Goal: Task Accomplishment & Management: Use online tool/utility

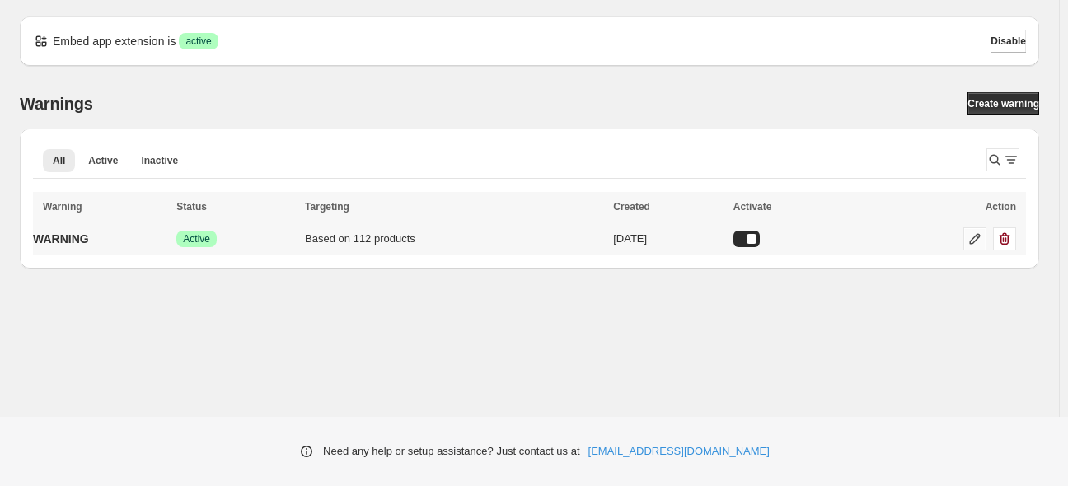
click at [964, 242] on link at bounding box center [975, 239] width 23 height 23
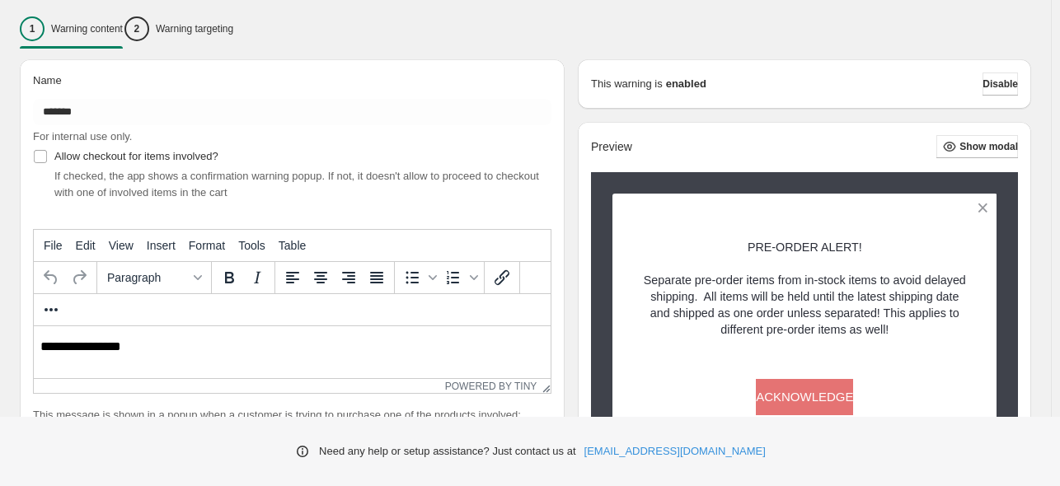
scroll to position [65, 0]
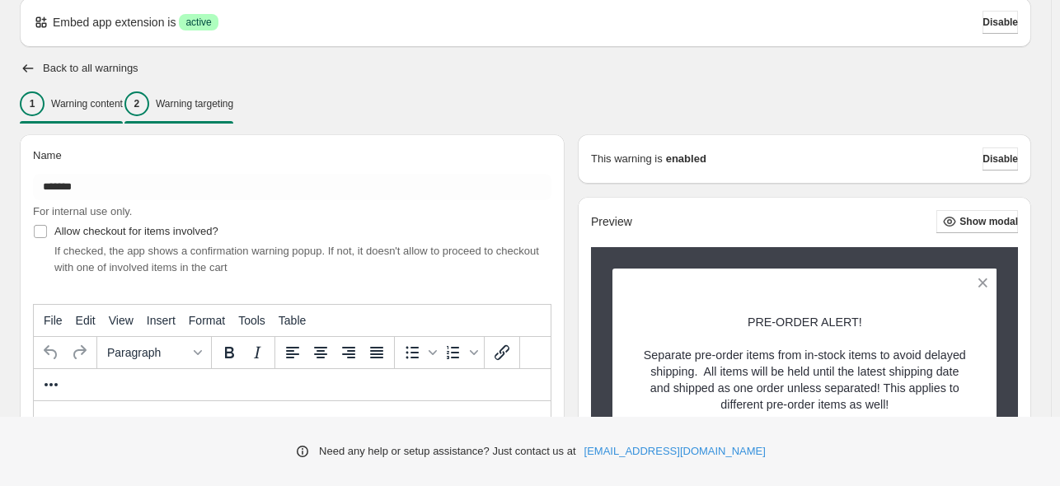
click at [226, 91] on div "2 Warning targeting" at bounding box center [178, 103] width 109 height 25
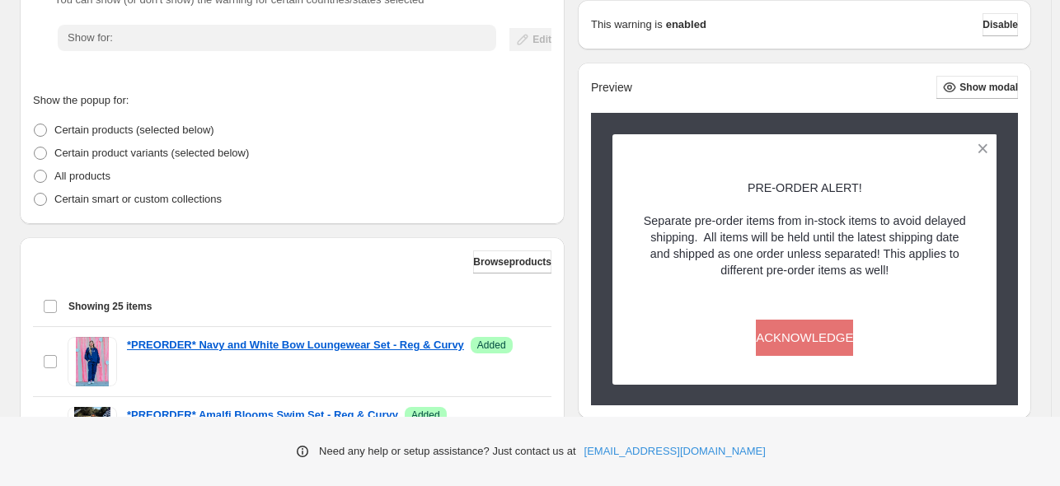
scroll to position [312, 0]
click at [506, 265] on span "Browse products" at bounding box center [512, 261] width 78 height 13
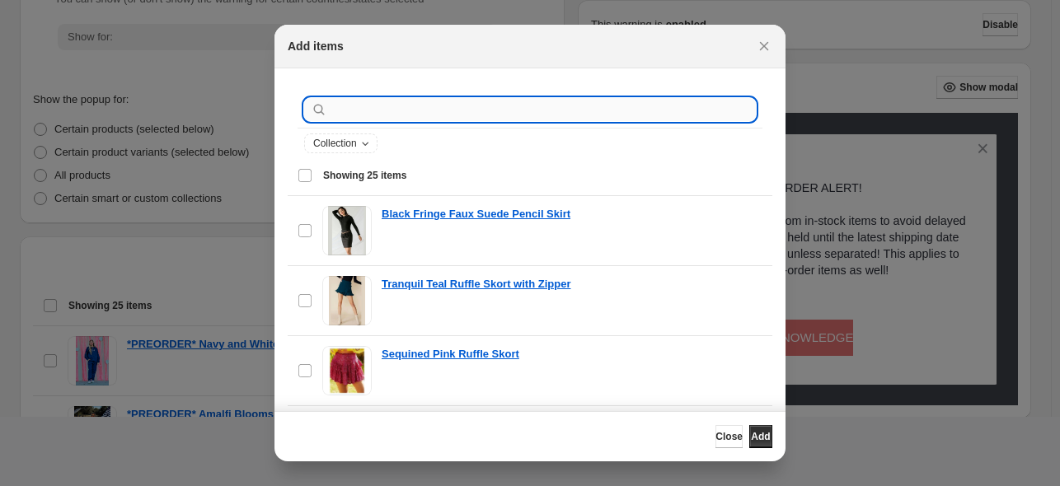
click at [401, 110] on input ":r19:" at bounding box center [543, 109] width 425 height 23
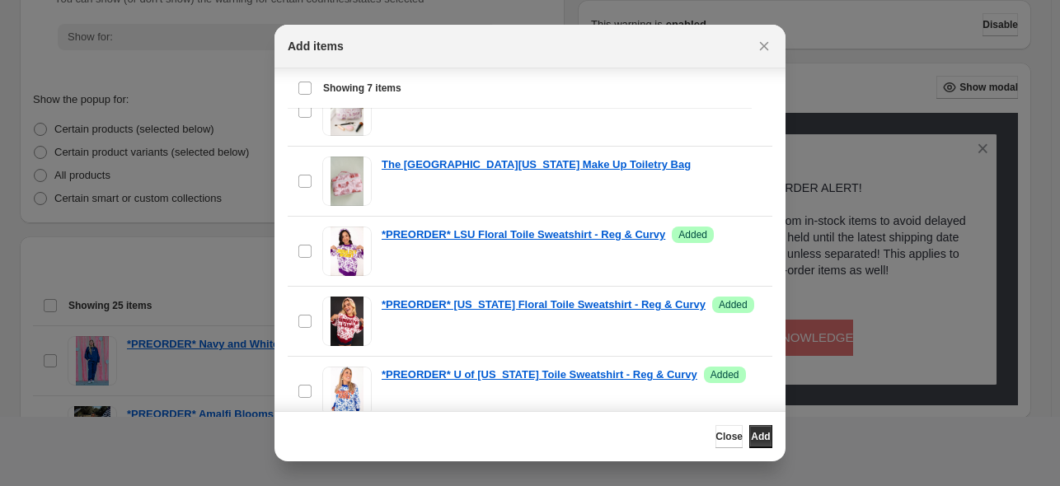
scroll to position [145, 0]
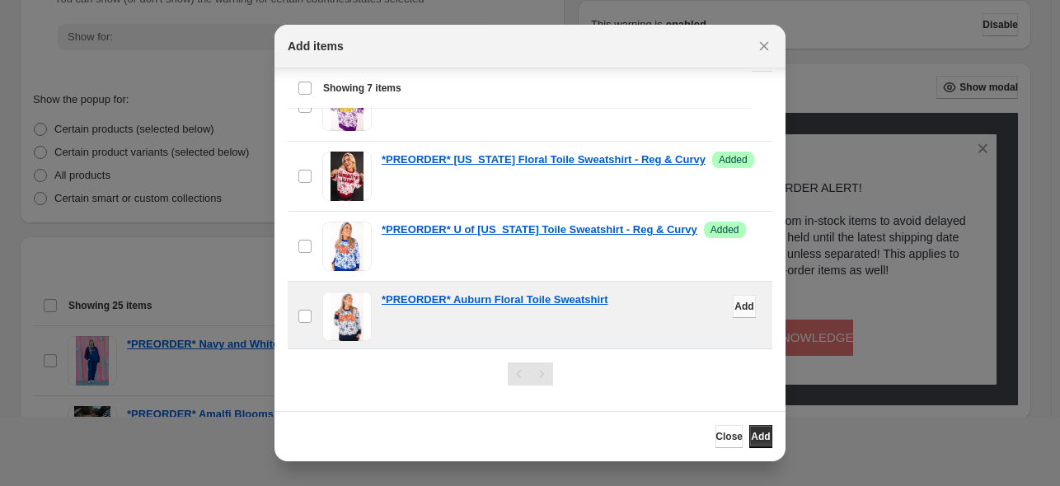
type input "*****"
click at [734, 303] on span "Add" at bounding box center [743, 306] width 19 height 13
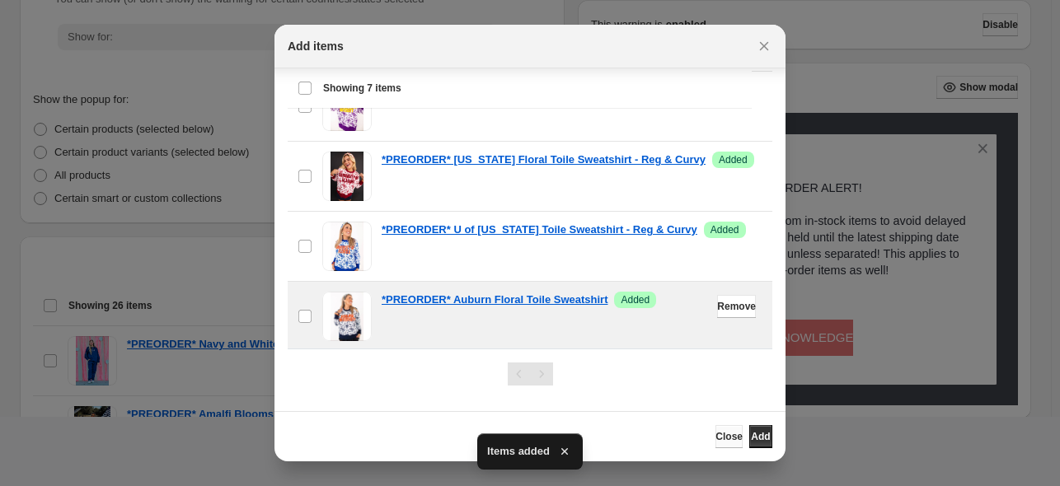
click at [715, 433] on span "Close" at bounding box center [728, 436] width 27 height 13
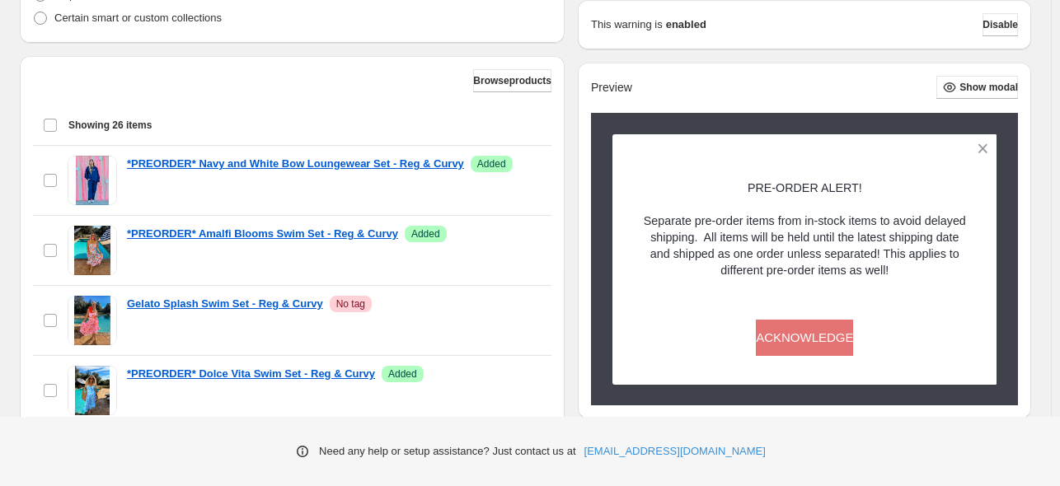
scroll to position [671, 0]
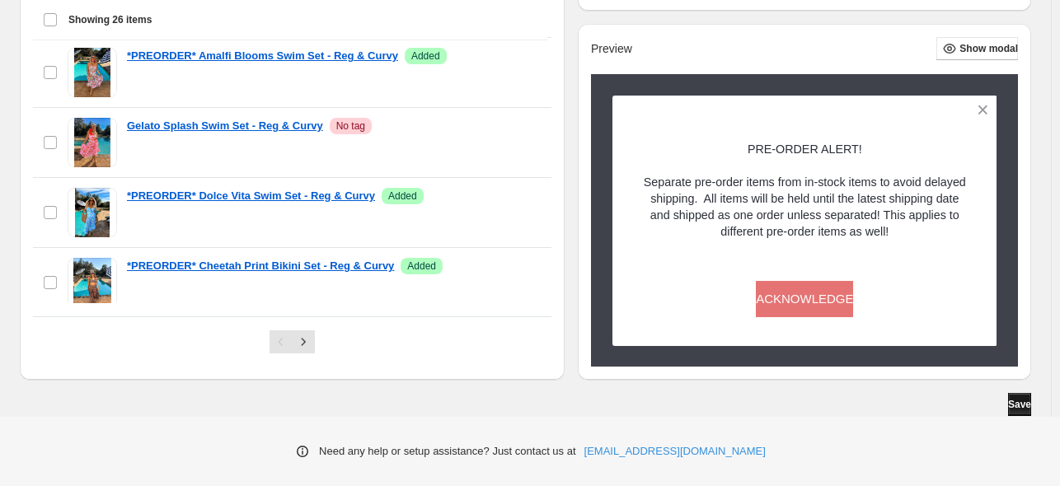
click at [1018, 415] on button "Save" at bounding box center [1019, 404] width 23 height 23
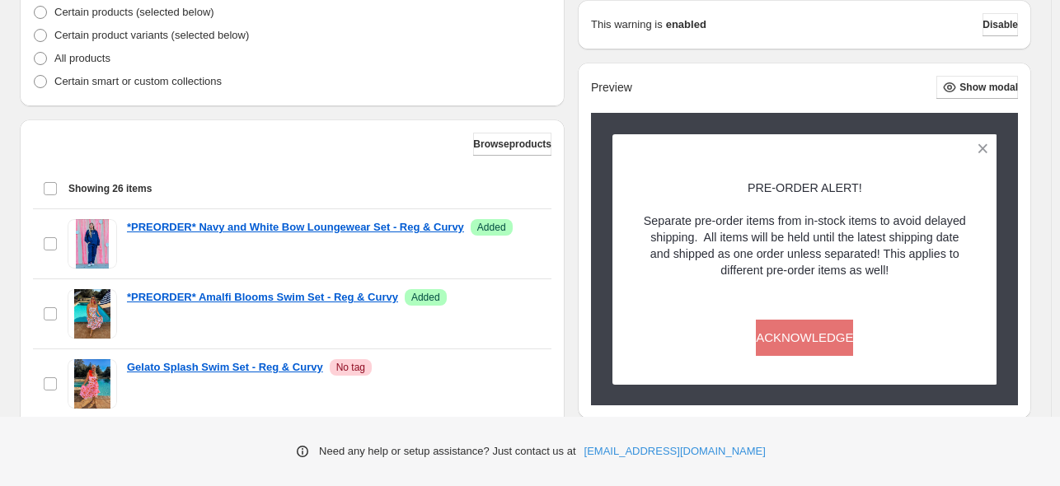
scroll to position [424, 0]
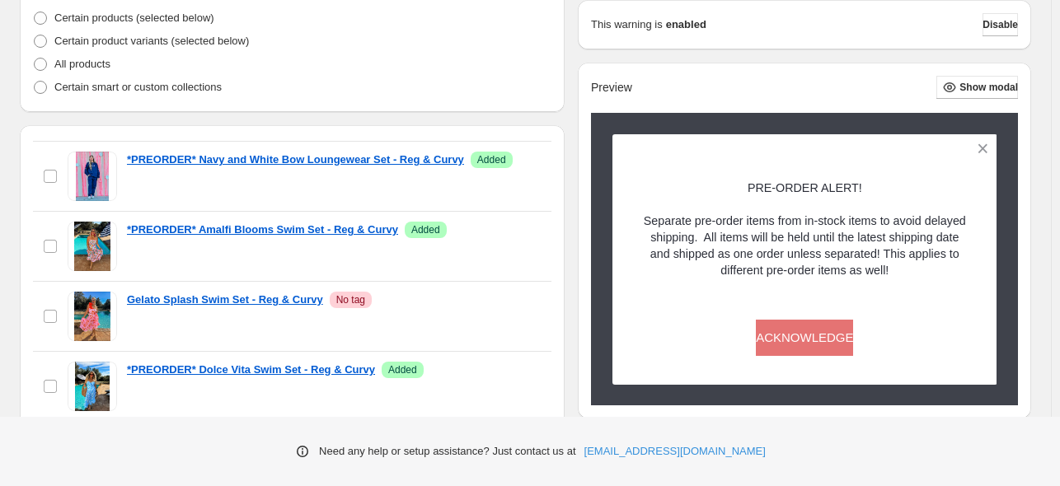
click at [494, 136] on div "Browse products Showing 26 items Select all 26 items Showing 26 items Select Se…" at bounding box center [292, 376] width 545 height 502
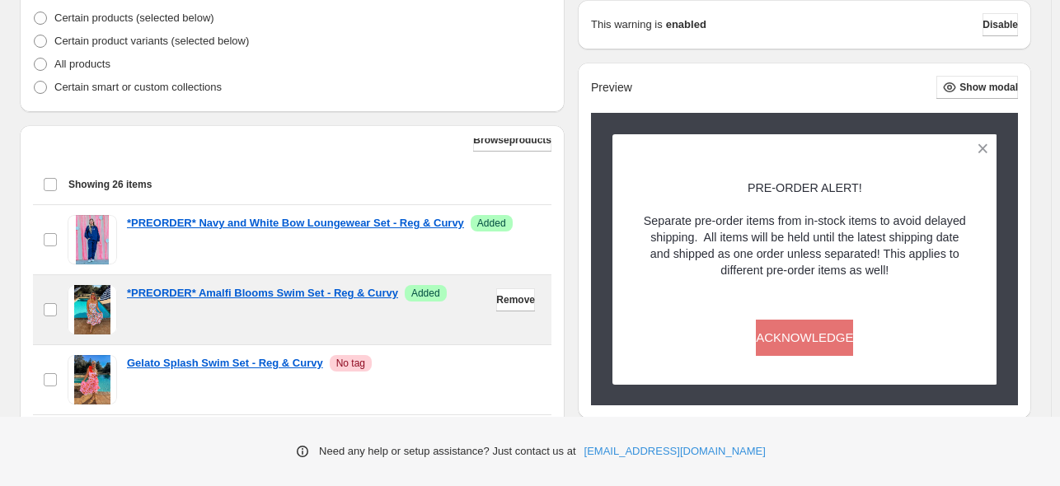
scroll to position [0, 0]
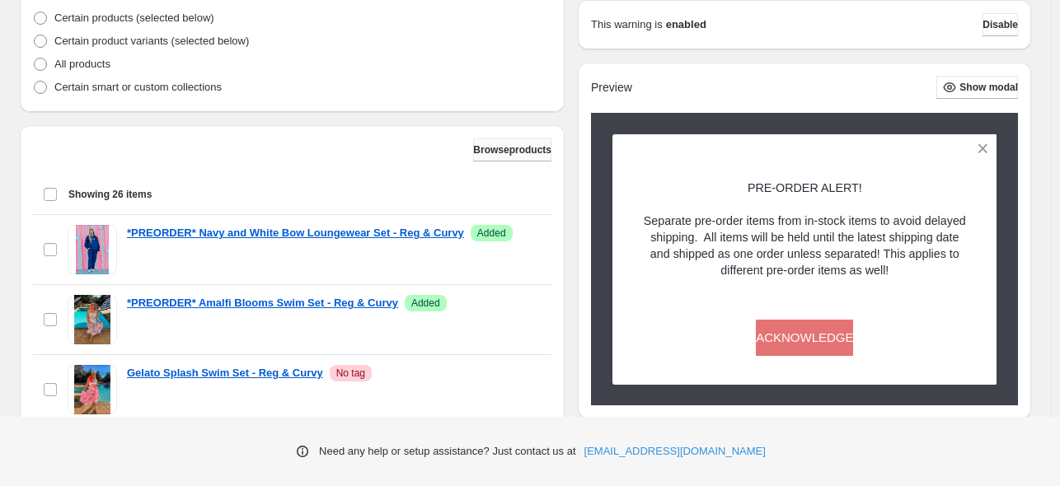
click at [504, 157] on button "Browse products" at bounding box center [512, 149] width 78 height 23
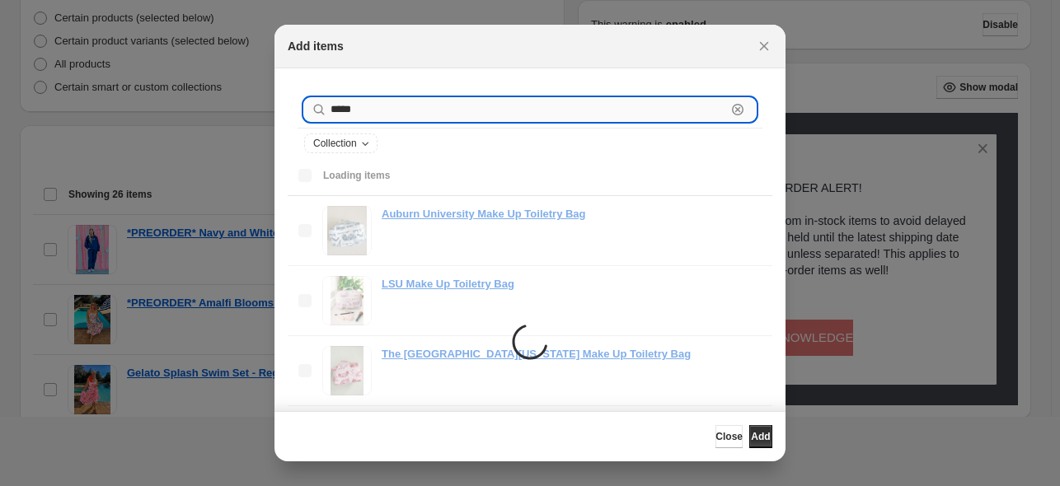
click at [365, 115] on input "*****" at bounding box center [529, 109] width 396 height 23
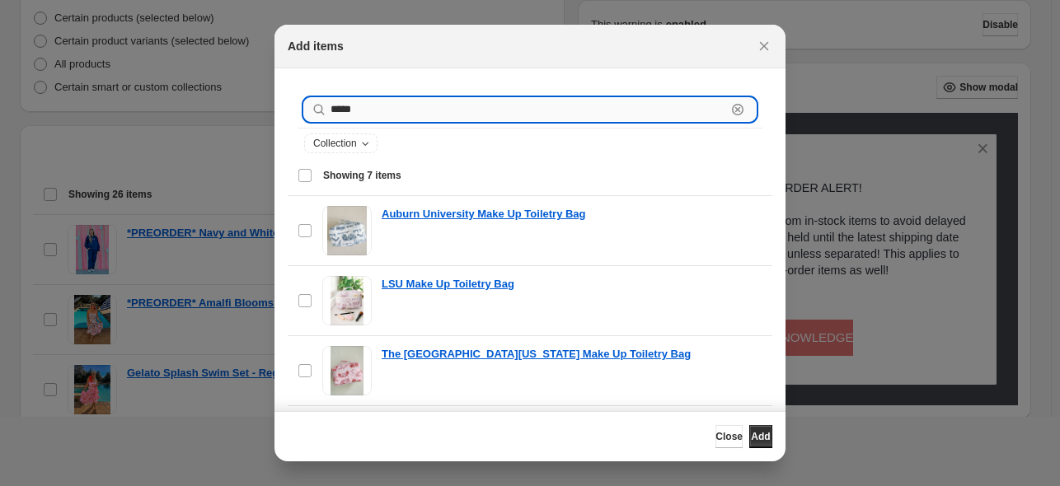
click at [365, 115] on input "*****" at bounding box center [529, 109] width 396 height 23
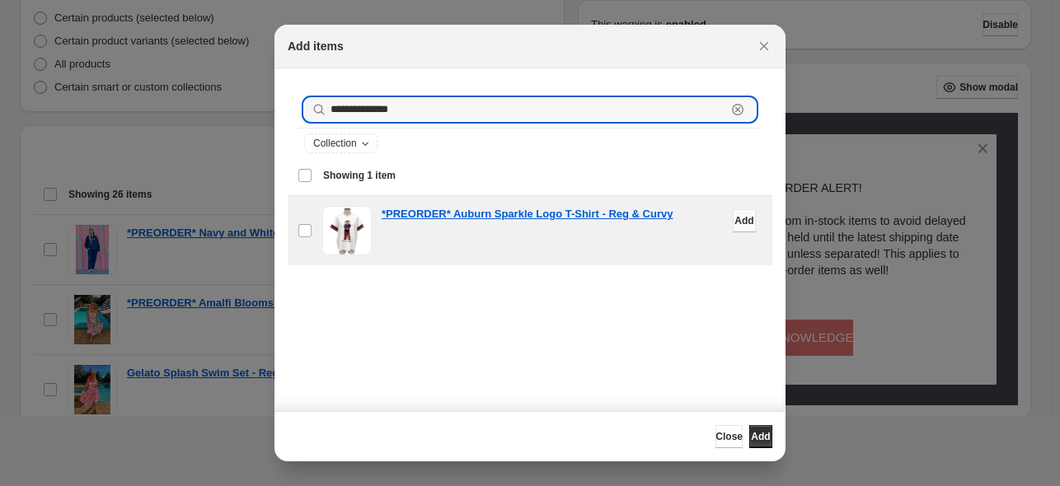
type input "**********"
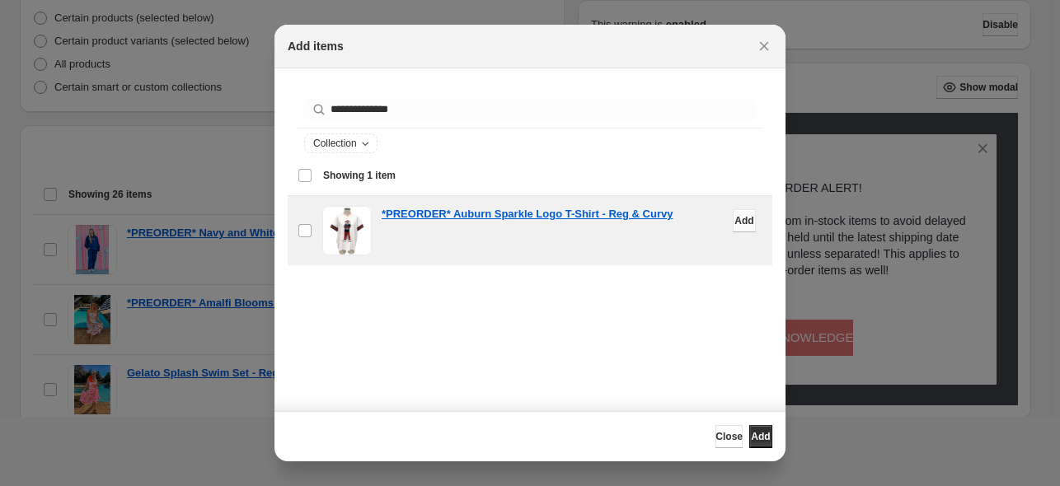
click at [733, 218] on button "Add" at bounding box center [744, 220] width 23 height 23
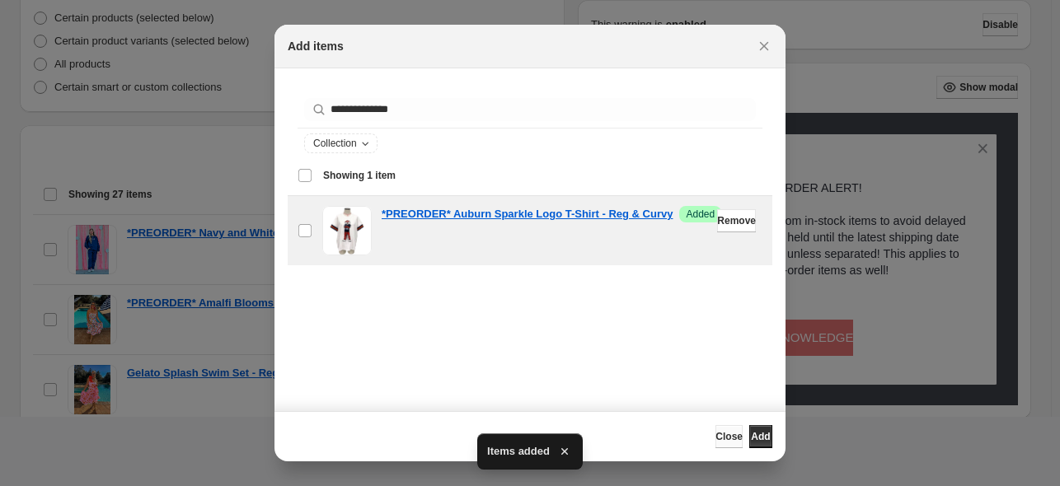
click at [715, 443] on button "Close" at bounding box center [728, 436] width 27 height 23
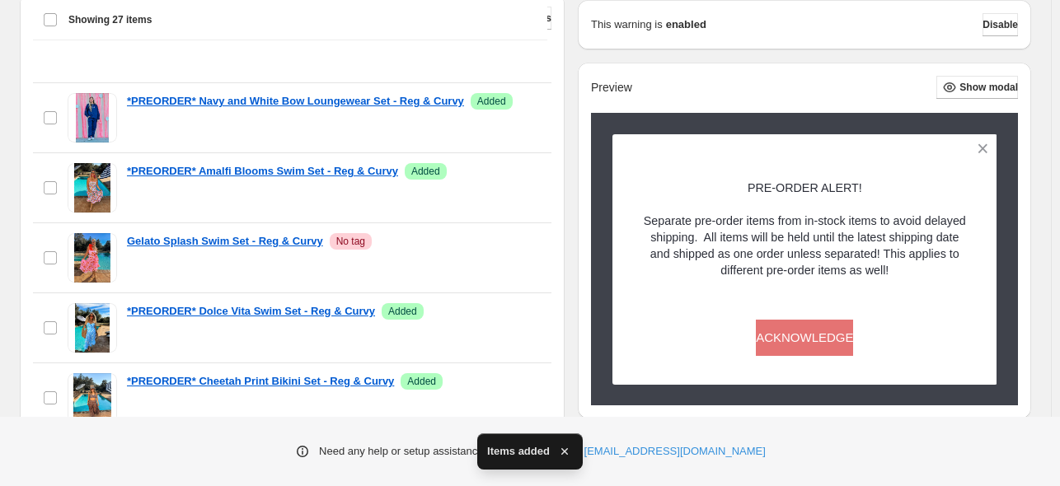
scroll to position [671, 0]
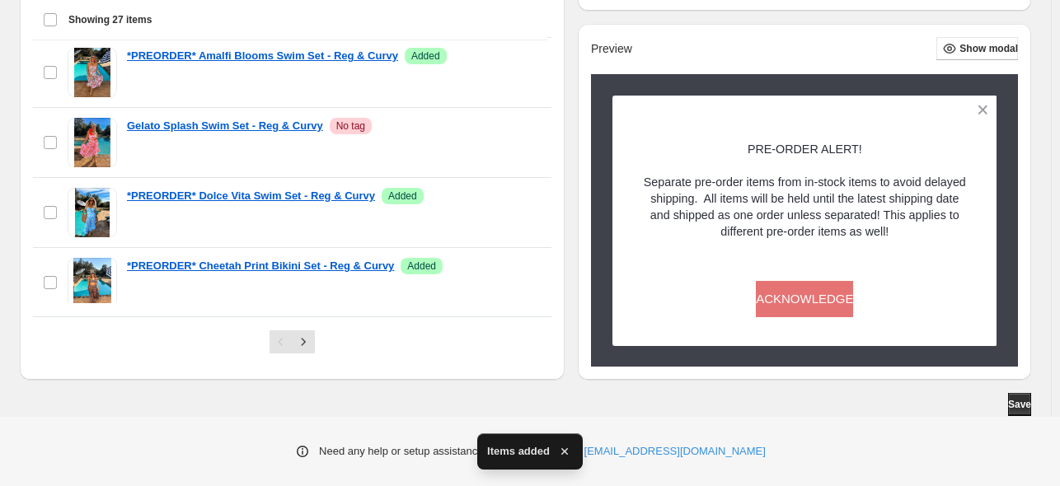
click at [1028, 420] on div "Need any help or setup assistance? Just contact us at [EMAIL_ADDRESS][DOMAIN_NA…" at bounding box center [530, 451] width 1060 height 69
click at [1022, 400] on span "Save" at bounding box center [1019, 404] width 23 height 13
